Goal: Find specific page/section: Find specific page/section

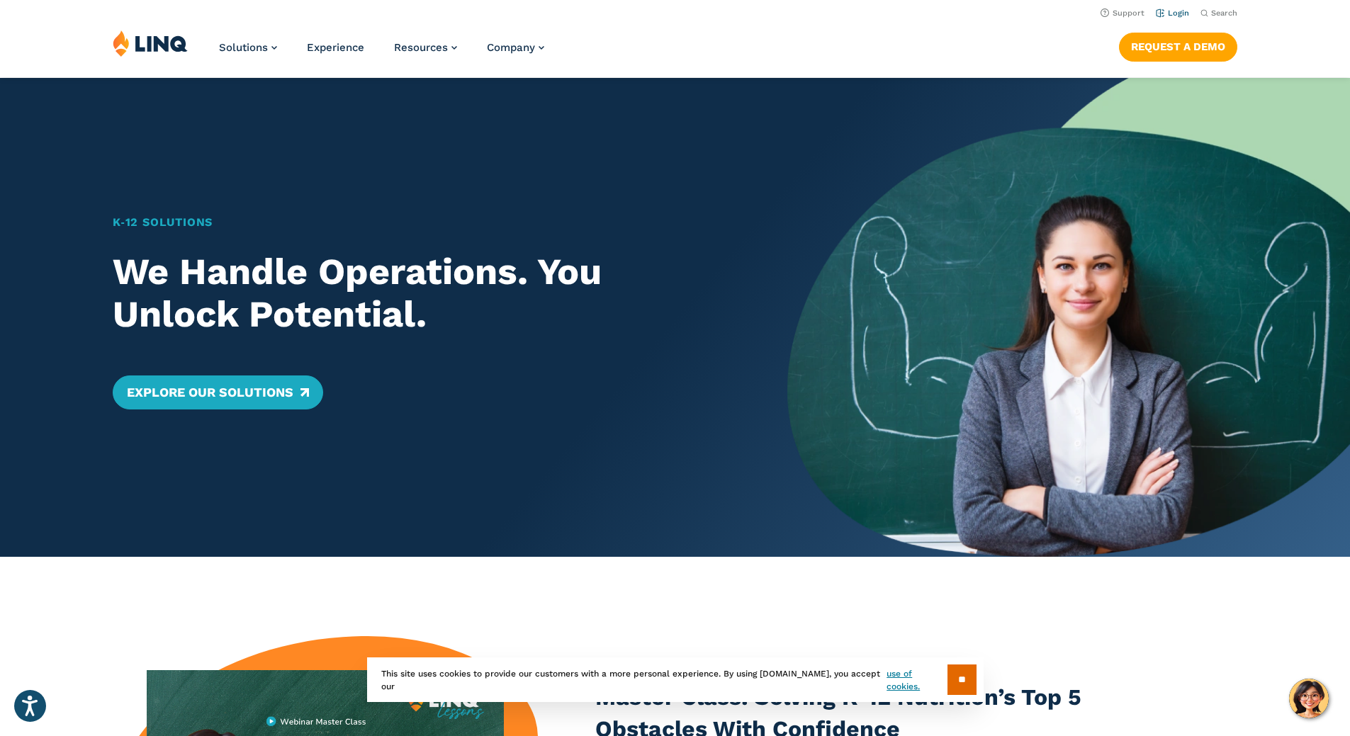
click at [1174, 11] on link "Login" at bounding box center [1172, 13] width 33 height 9
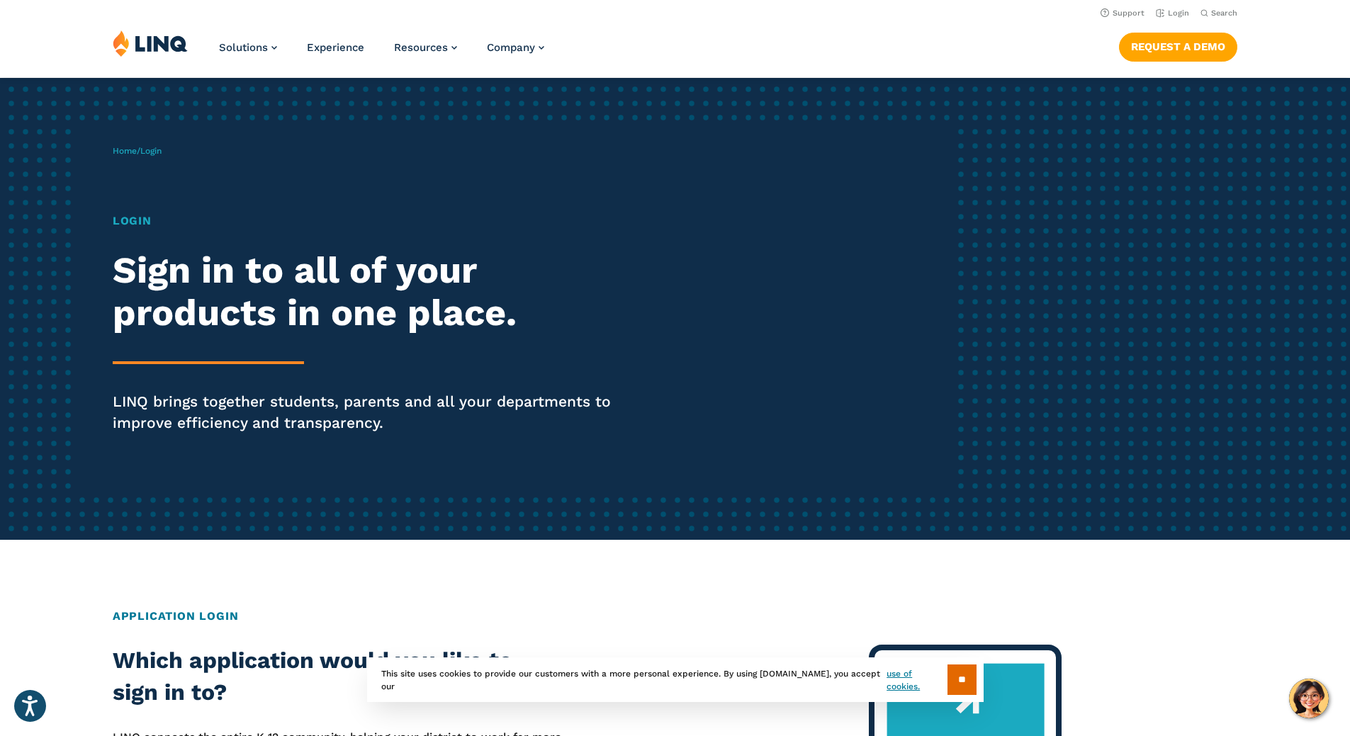
click at [130, 222] on h1 "Login" at bounding box center [373, 221] width 520 height 17
click at [953, 680] on input "**" at bounding box center [962, 680] width 29 height 30
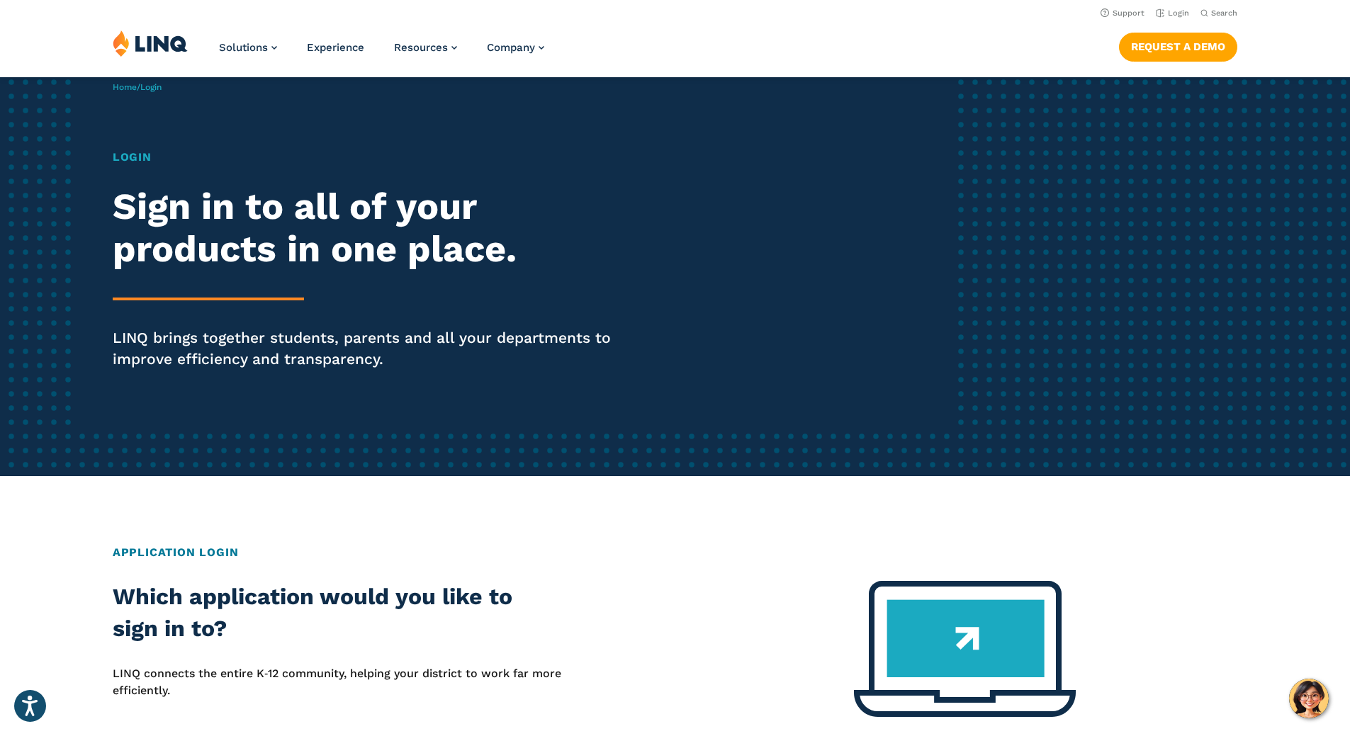
scroll to position [58, 0]
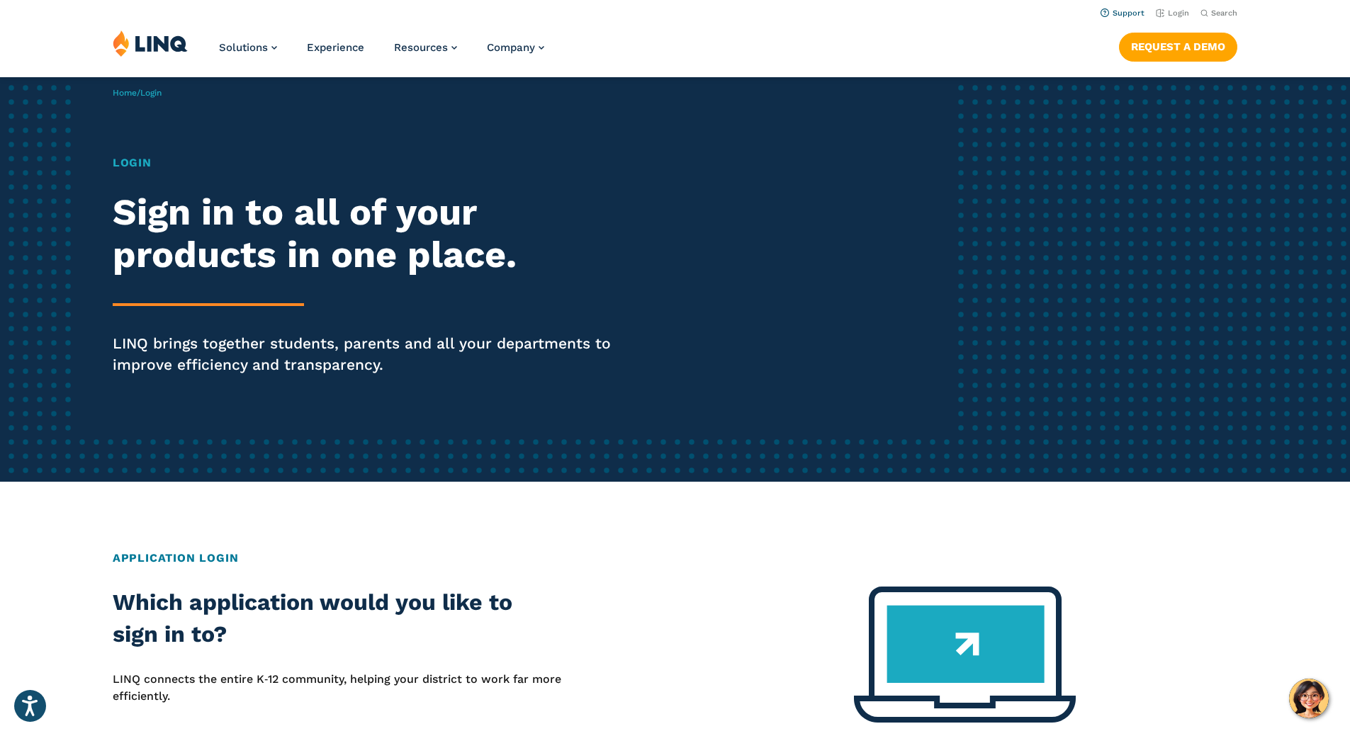
click at [1121, 18] on li "Support" at bounding box center [1123, 12] width 44 height 16
click at [1123, 10] on link "Support" at bounding box center [1123, 13] width 44 height 9
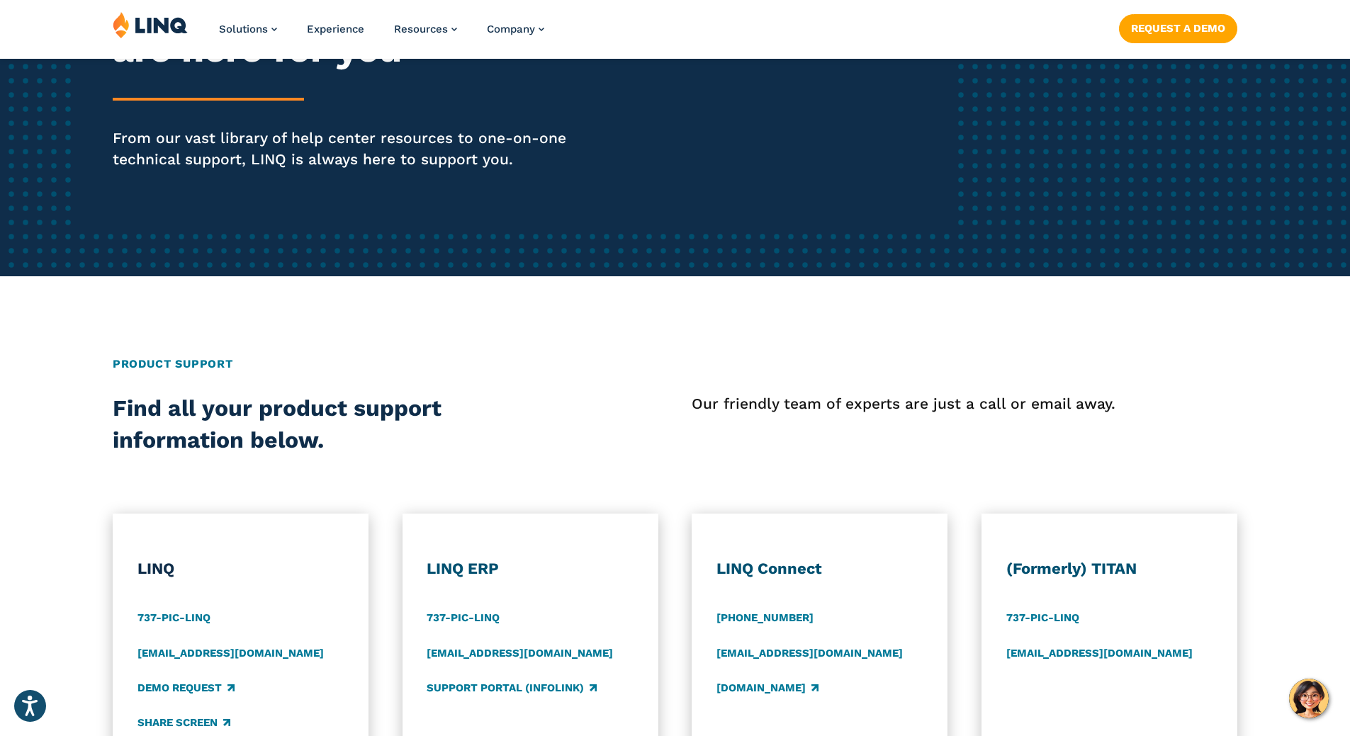
scroll to position [271, 0]
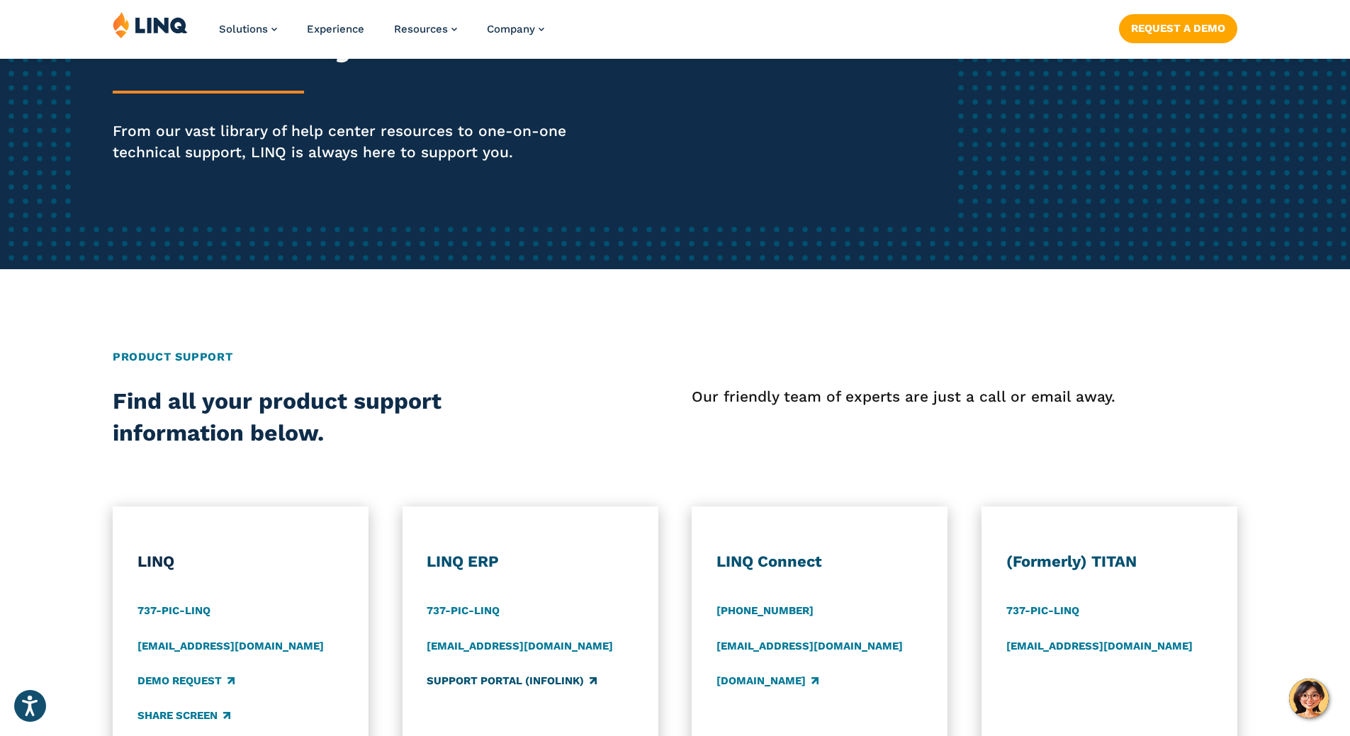
click at [493, 678] on link "Support Portal (Infolink)" at bounding box center [512, 681] width 170 height 16
